Goal: Task Accomplishment & Management: Use online tool/utility

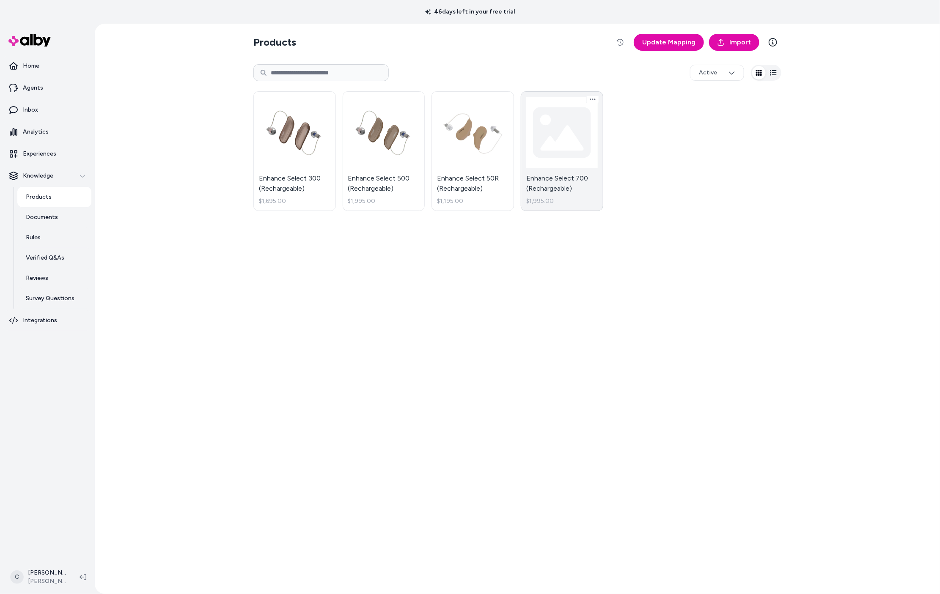
click at [586, 161] on link "Enhance Select 700 (Rechargeable) $1,995.00" at bounding box center [562, 151] width 82 height 120
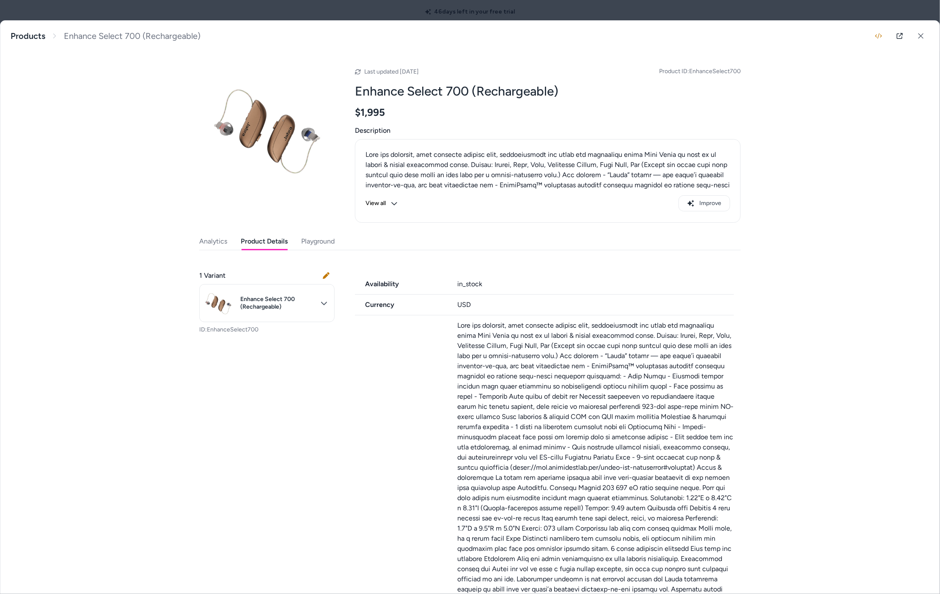
click at [265, 237] on button "Product Details" at bounding box center [264, 241] width 47 height 17
click at [918, 36] on icon at bounding box center [921, 36] width 6 height 6
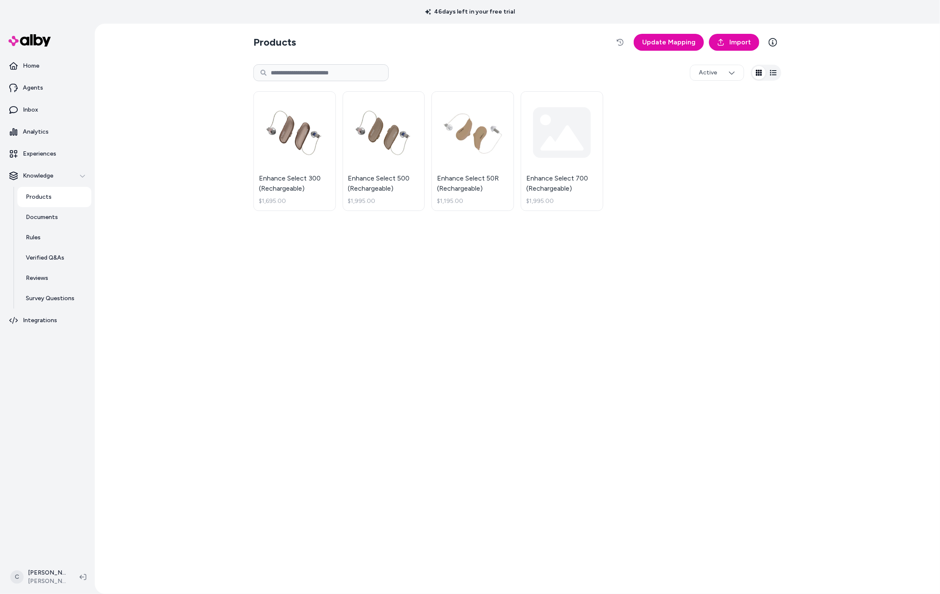
drag, startPoint x: 804, startPoint y: 156, endPoint x: 775, endPoint y: 20, distance: 138.4
click at [804, 155] on div "Products Update Mapping Import Active Enhance Select 300 (Rechargeable) $1,695.…" at bounding box center [517, 309] width 845 height 571
click at [735, 41] on span "Import" at bounding box center [740, 42] width 22 height 10
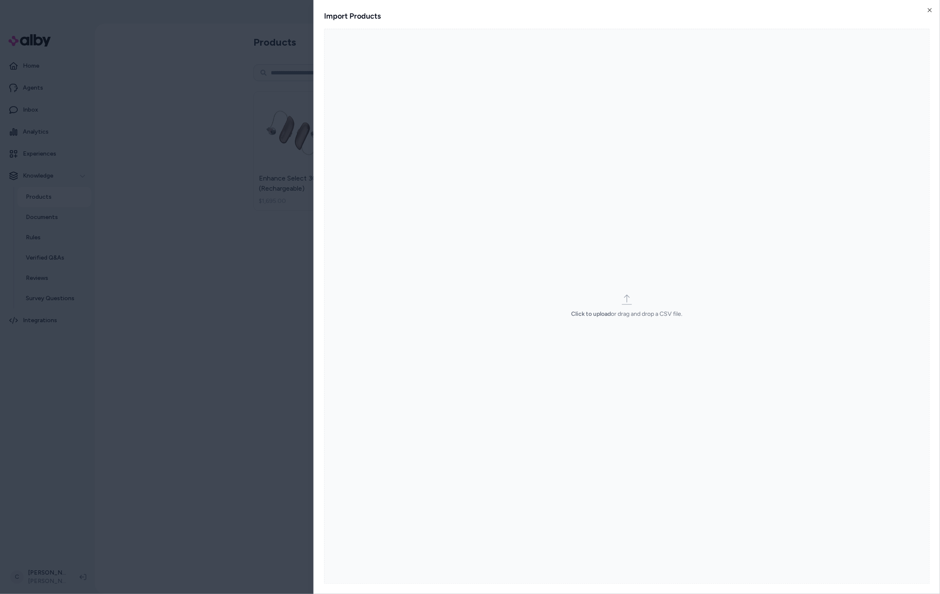
click at [615, 230] on label "Click to upload or drag and drop a CSV file." at bounding box center [627, 306] width 606 height 555
click at [0, 0] on input "Click to upload or drag and drop a CSV file." at bounding box center [0, 0] width 0 height 0
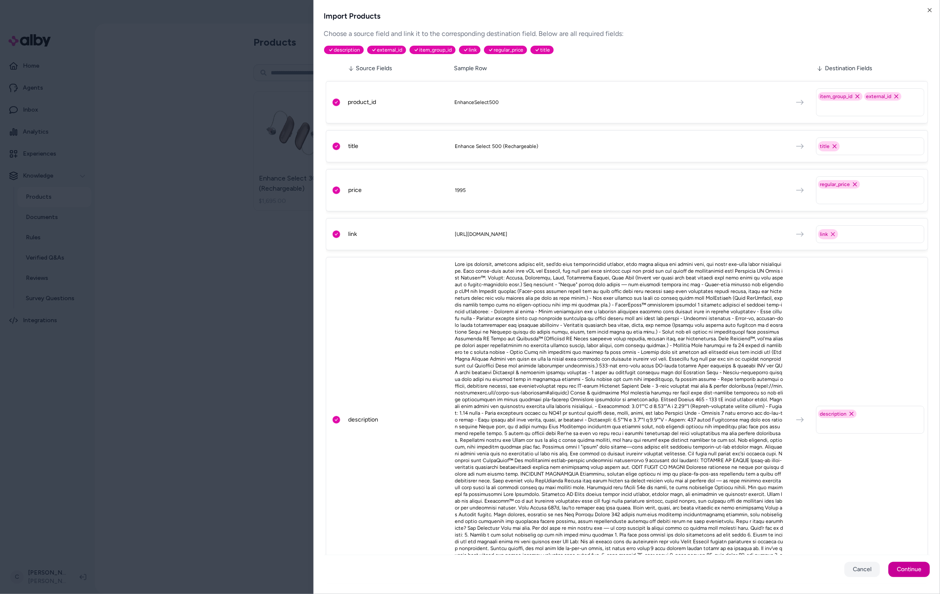
click at [908, 576] on button "Continue" at bounding box center [908, 569] width 41 height 15
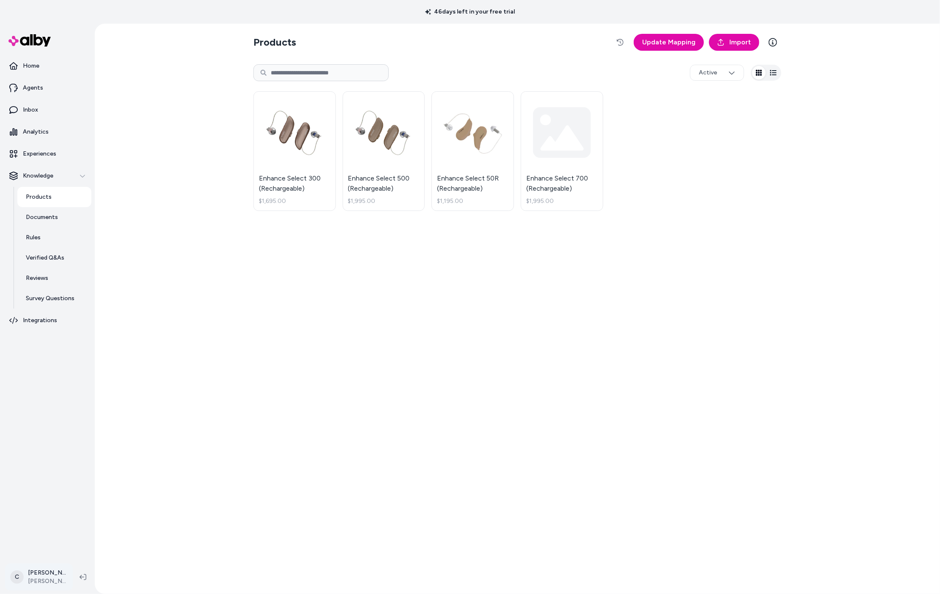
click at [34, 582] on html "46 days left in your free trial Home Agents Inbox Analytics Experiences Knowled…" at bounding box center [470, 297] width 940 height 594
click at [58, 455] on div "Shortcuts ⌘K" at bounding box center [56, 456] width 94 height 20
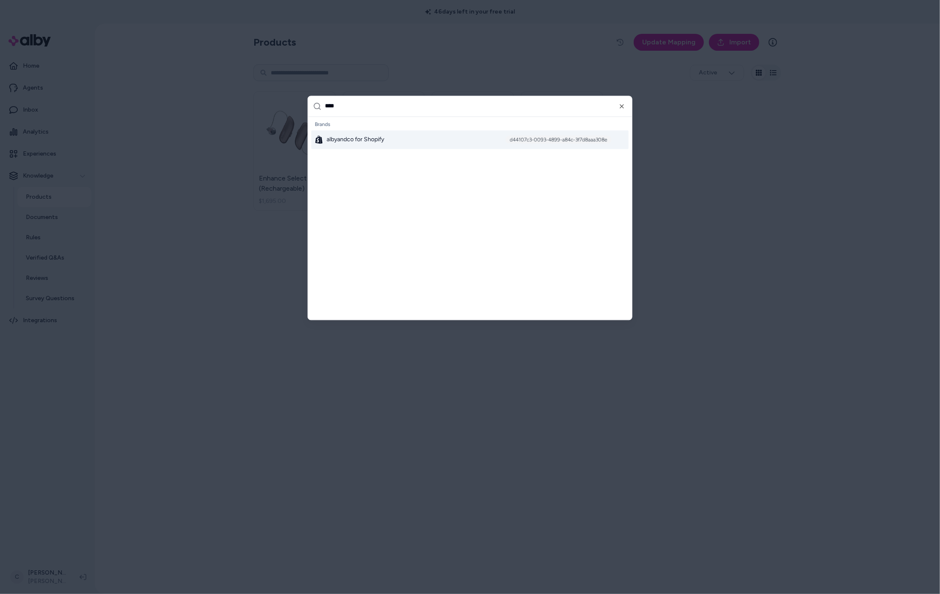
scroll to position [34, 0]
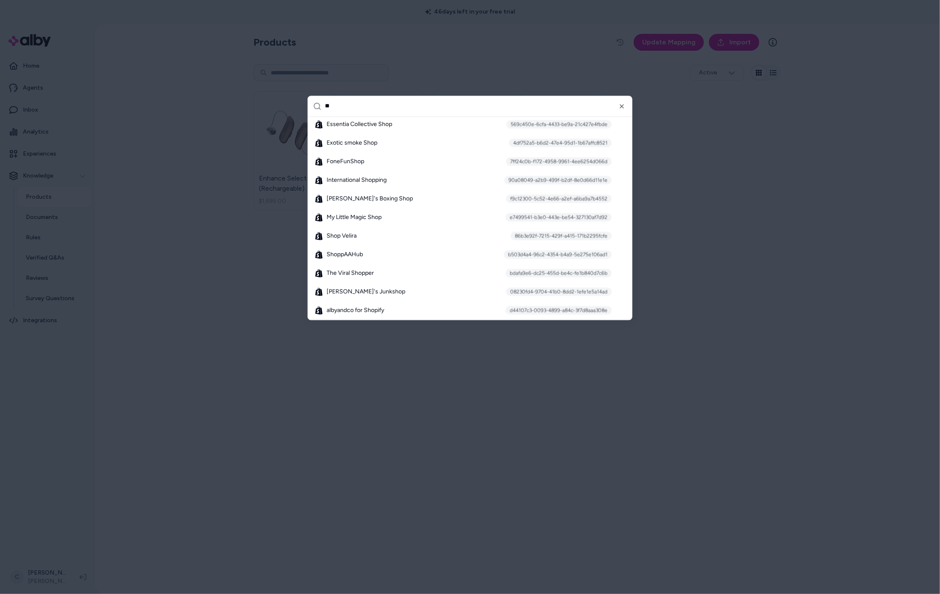
type input "*"
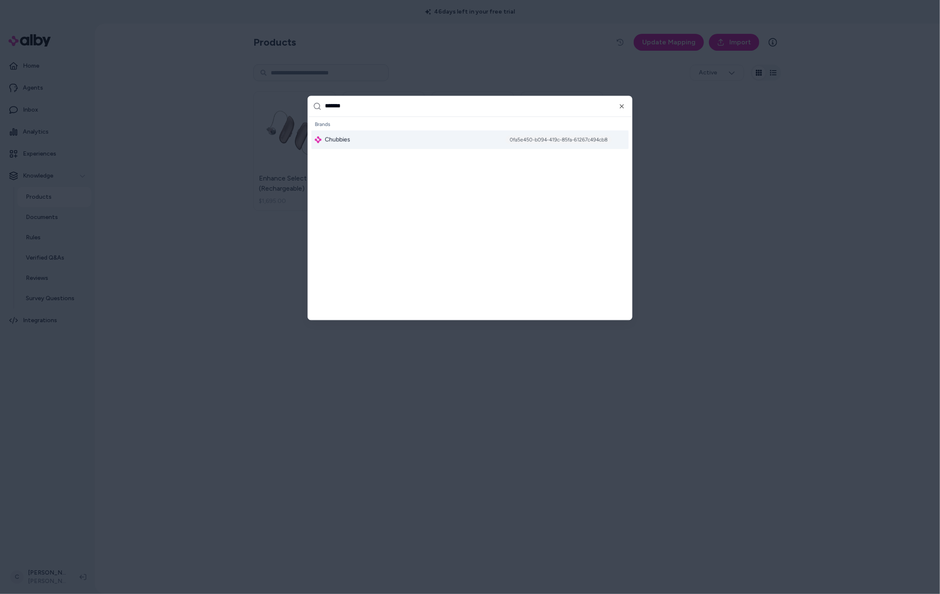
type input "********"
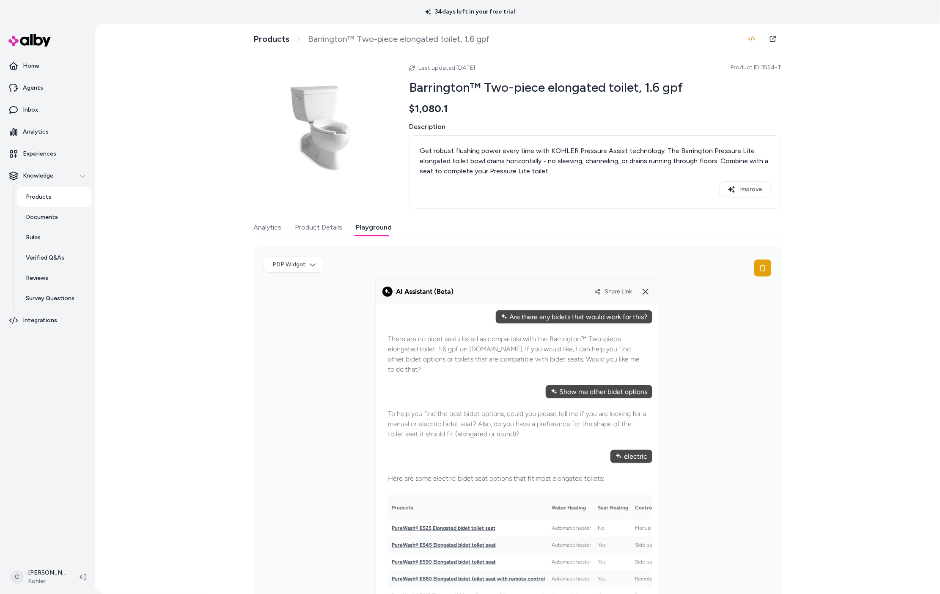
scroll to position [264, 0]
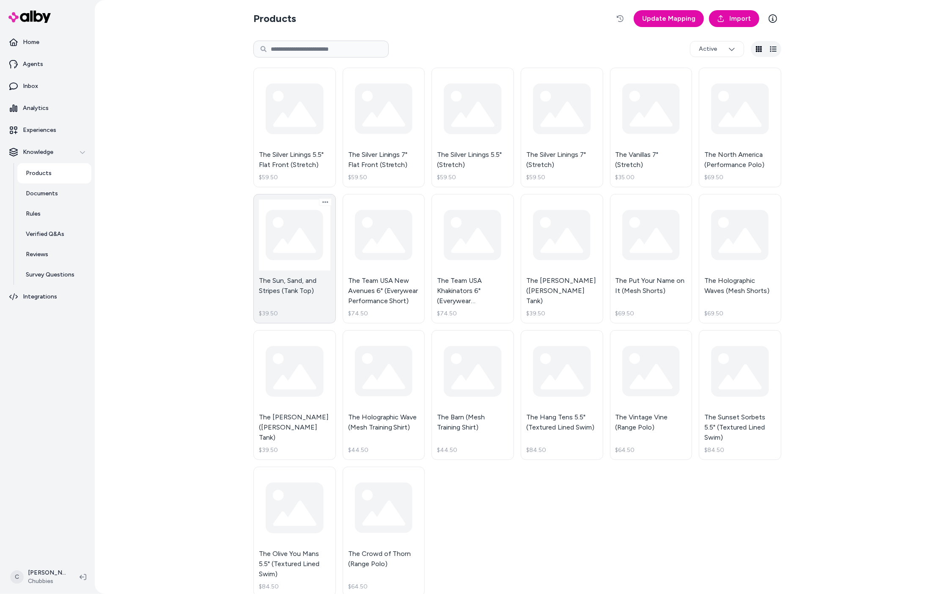
click at [307, 283] on link "The Sun, Sand, and Stripes (Tank Top) $39.50" at bounding box center [294, 259] width 82 height 130
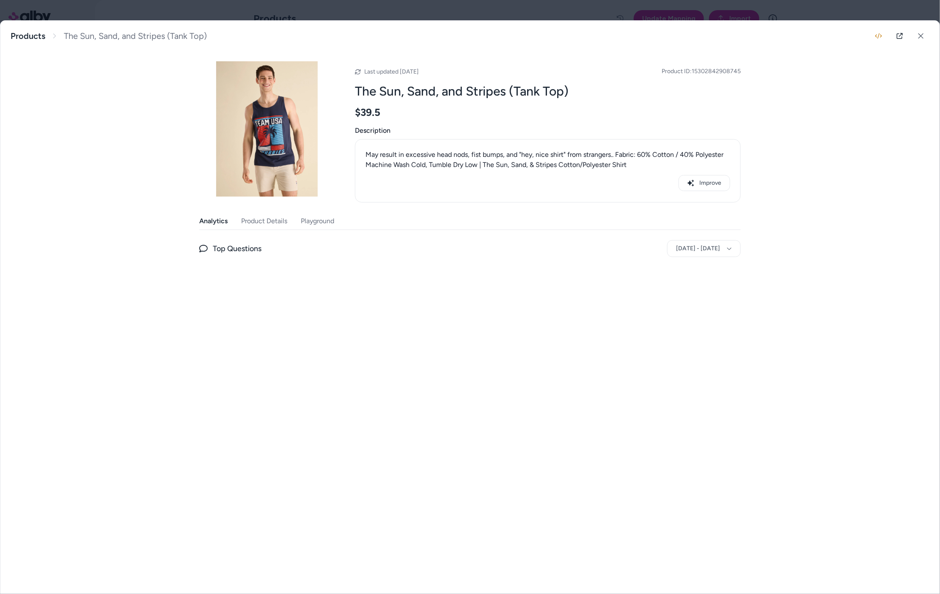
click at [472, 285] on body "Home Agents Inbox Analytics Experiences Knowledge Products Documents Rules Veri…" at bounding box center [470, 297] width 940 height 594
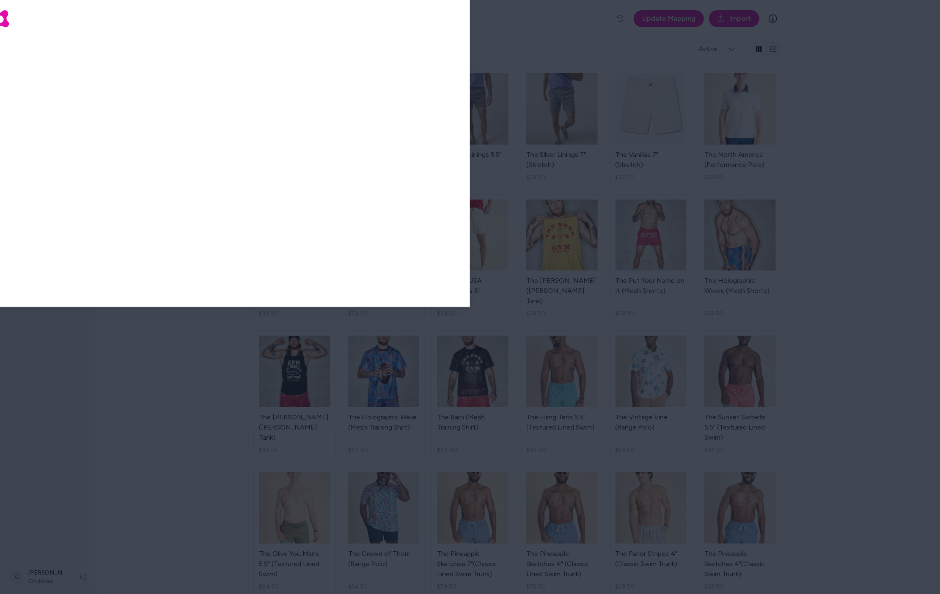
click at [620, 302] on html "Home Agents Inbox Analytics Experiences Knowledge Products Documents Rules Veri…" at bounding box center [470, 297] width 940 height 594
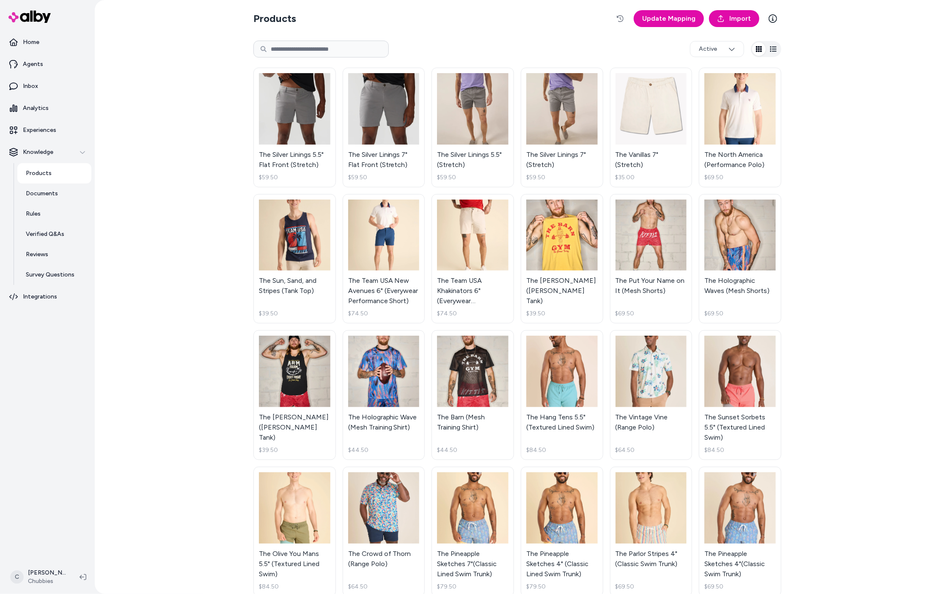
click at [645, 268] on html "Home Agents Inbox Analytics Experiences Knowledge Products Documents Rules Veri…" at bounding box center [470, 297] width 940 height 594
click at [643, 277] on link "The Put Your Name on It (Mesh Shorts) $69.50" at bounding box center [651, 259] width 82 height 130
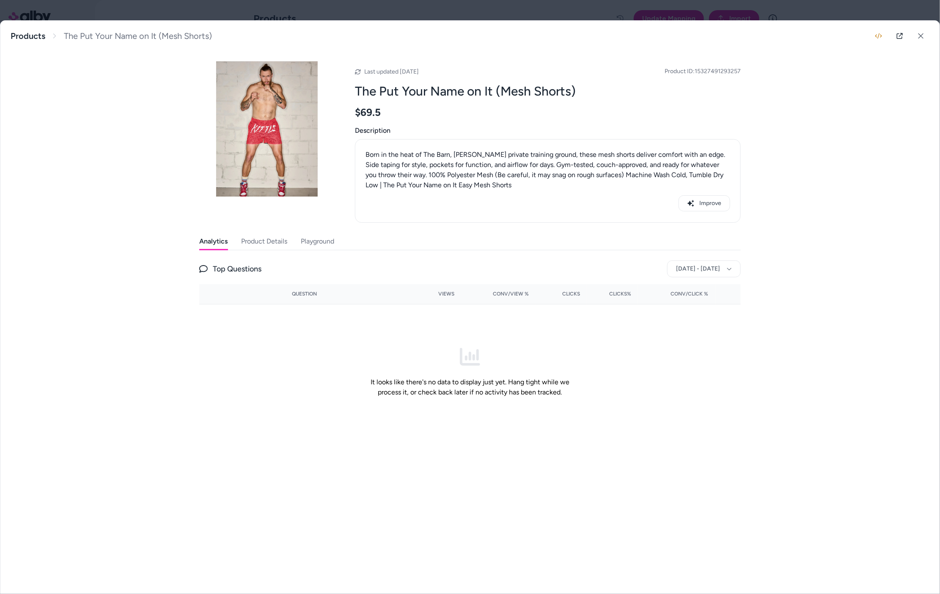
click at [262, 239] on button "Product Details" at bounding box center [264, 241] width 46 height 17
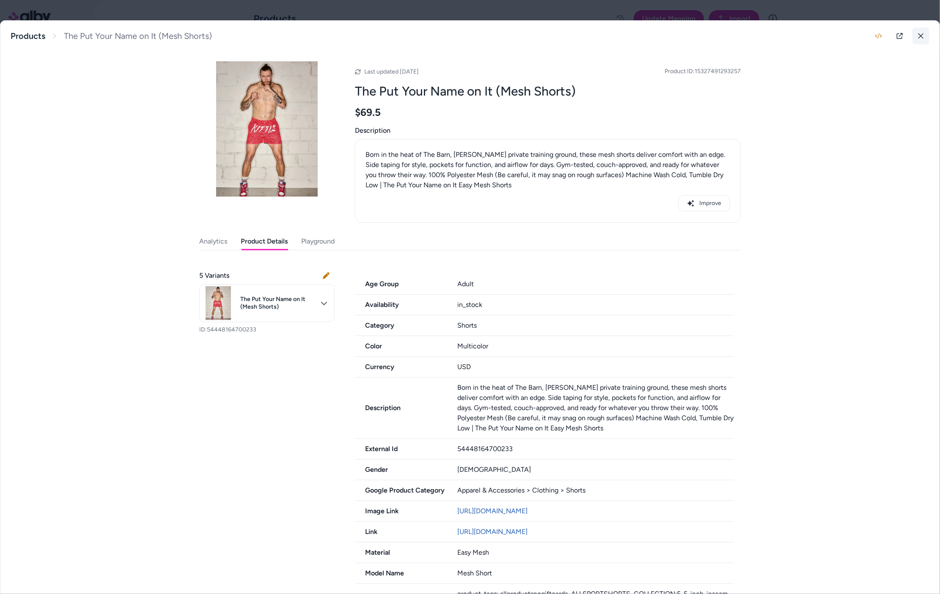
click at [916, 39] on button at bounding box center [920, 35] width 17 height 17
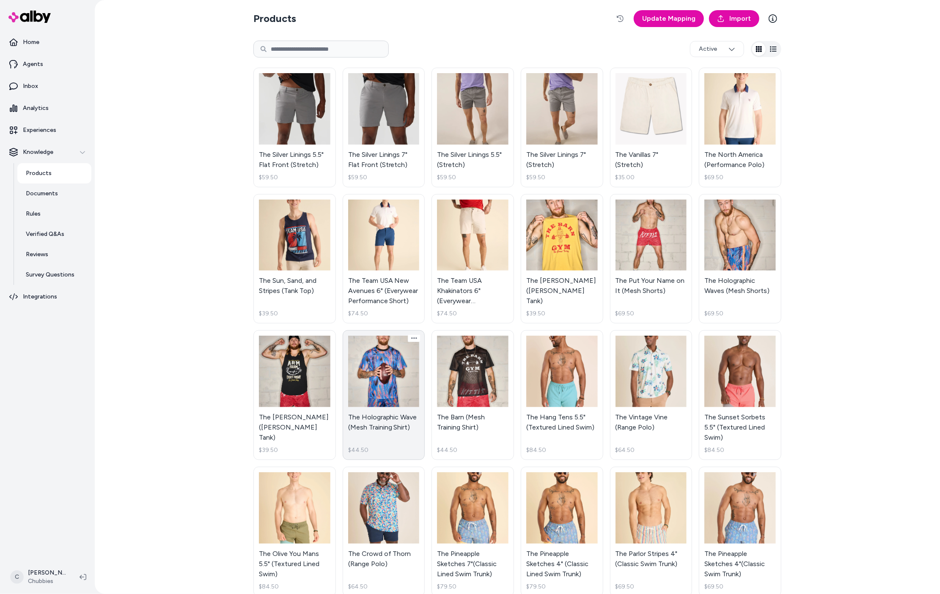
scroll to position [176, 0]
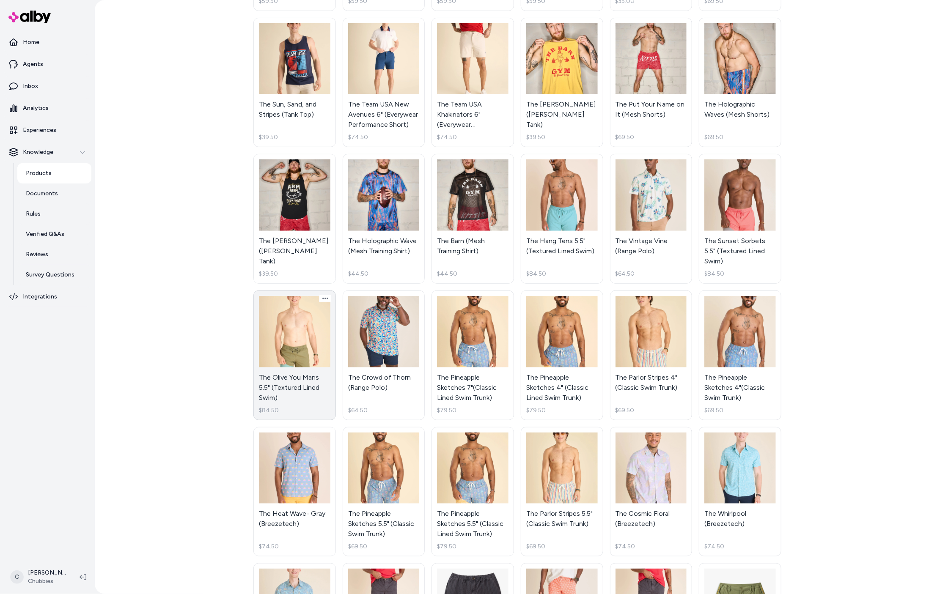
click at [295, 381] on link "The Olive You Mans 5.5" (Textured Lined Swim) $84.50" at bounding box center [294, 356] width 82 height 130
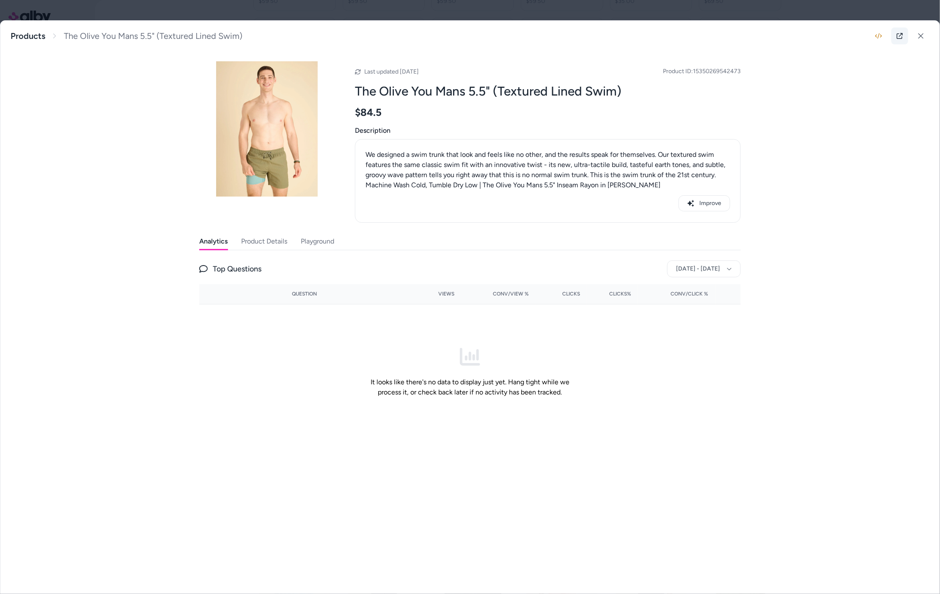
click at [897, 36] on icon at bounding box center [899, 36] width 7 height 7
click at [269, 242] on button "Product Details" at bounding box center [264, 241] width 46 height 17
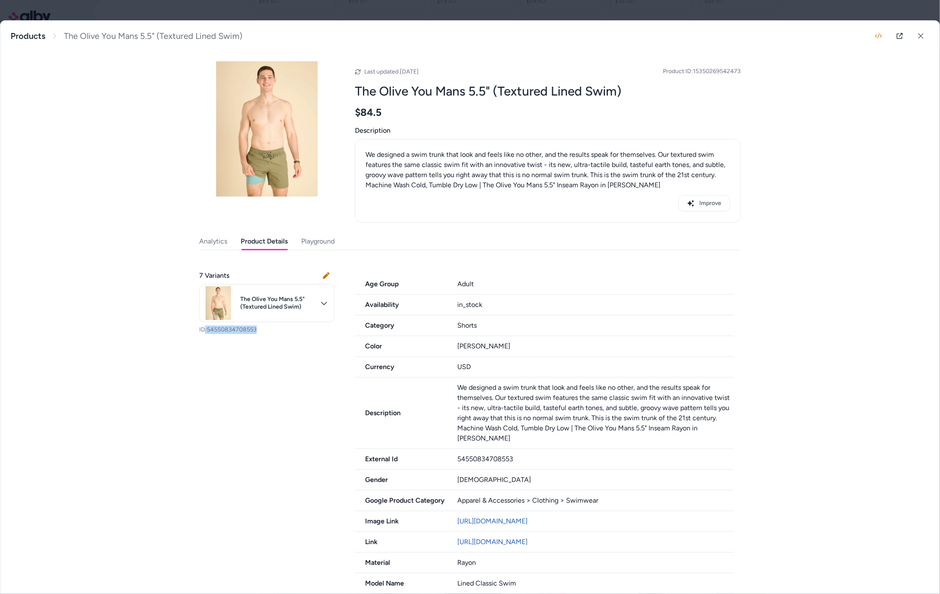
drag, startPoint x: 269, startPoint y: 333, endPoint x: 203, endPoint y: 327, distance: 67.0
click at [203, 327] on p "ID: 54550834708553" at bounding box center [266, 330] width 135 height 8
